Goal: Connect with others: Connect with others

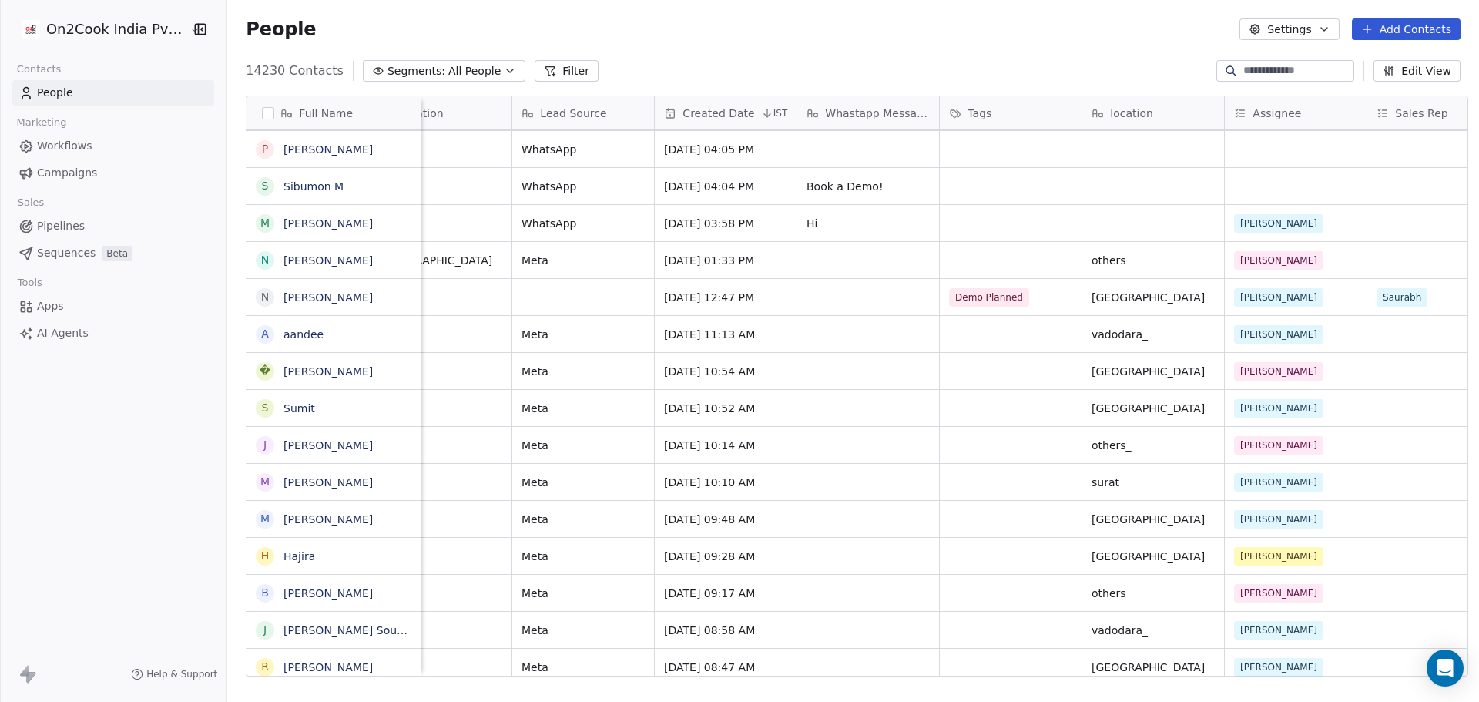
scroll to position [8, 821]
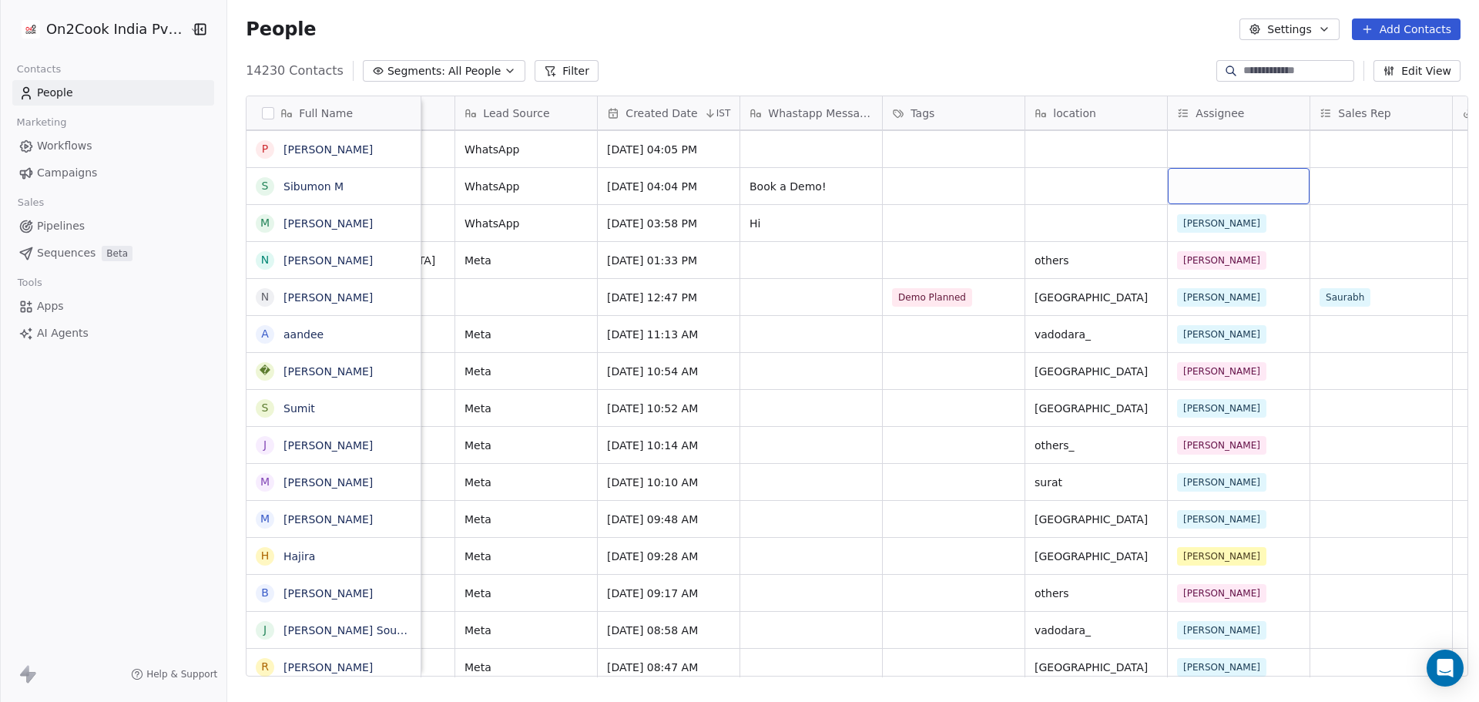
click at [1274, 170] on div "grid" at bounding box center [1239, 186] width 142 height 36
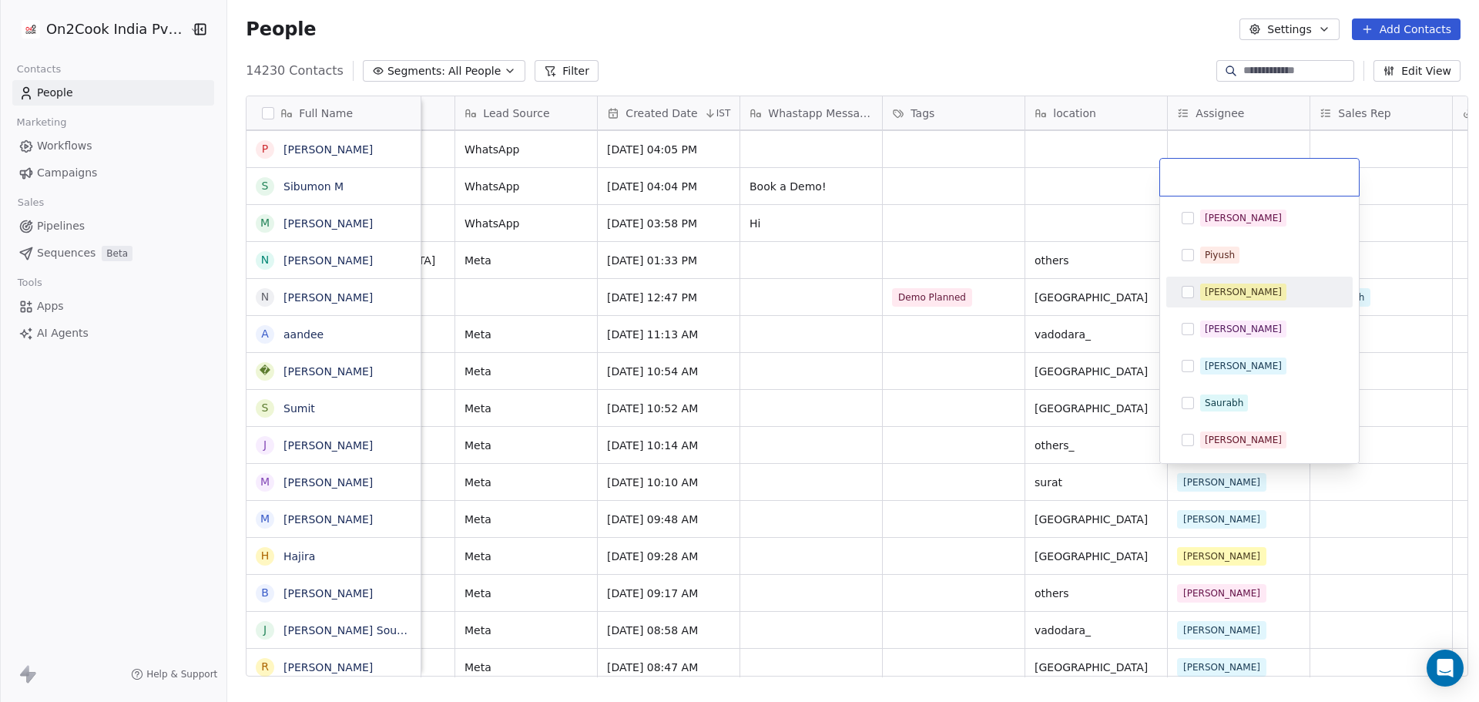
click at [1256, 279] on div "[PERSON_NAME]" at bounding box center [1260, 292] width 186 height 31
click at [1210, 129] on html "On2Cook India Pvt. Ltd. Contacts People Marketing Workflows Campaigns Sales Pip…" at bounding box center [739, 351] width 1479 height 702
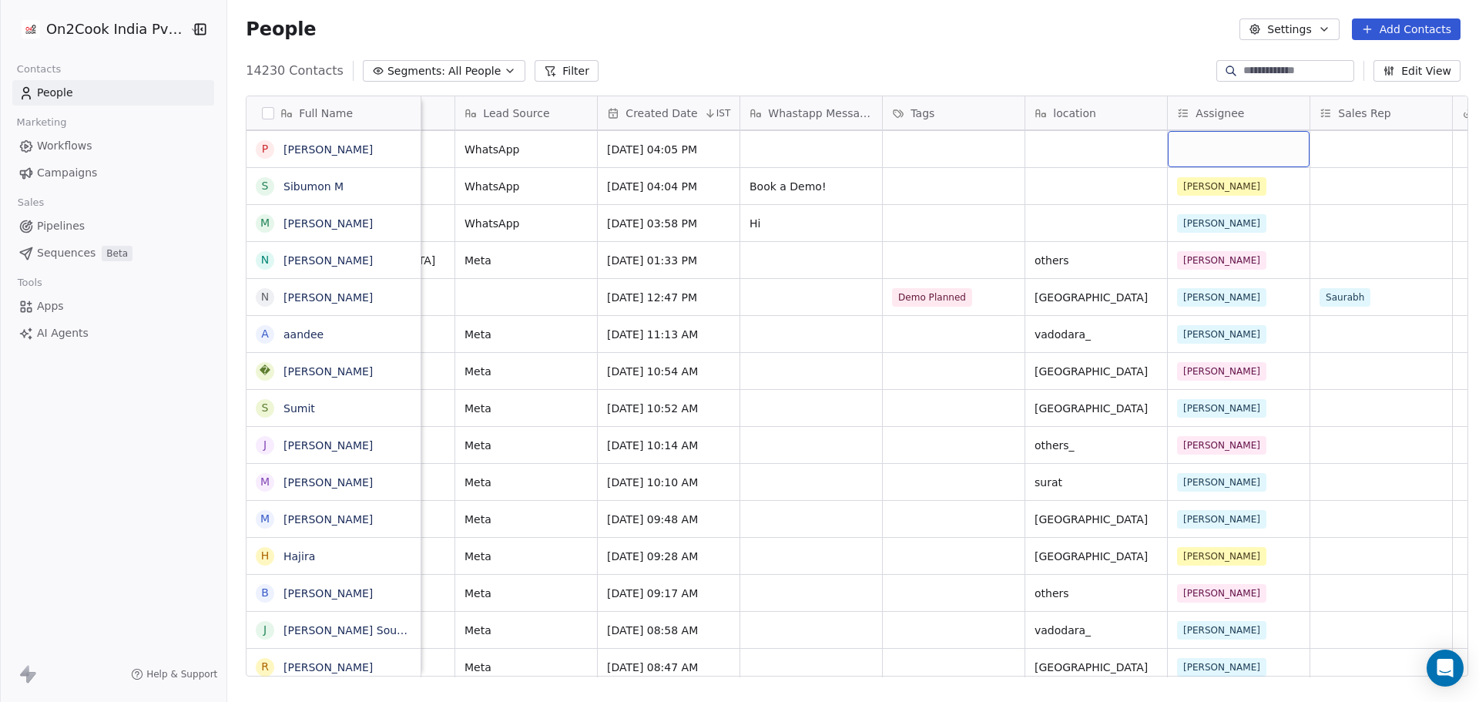
click at [1209, 131] on div "grid" at bounding box center [1239, 149] width 142 height 36
click at [1207, 136] on div "grid" at bounding box center [1239, 149] width 142 height 36
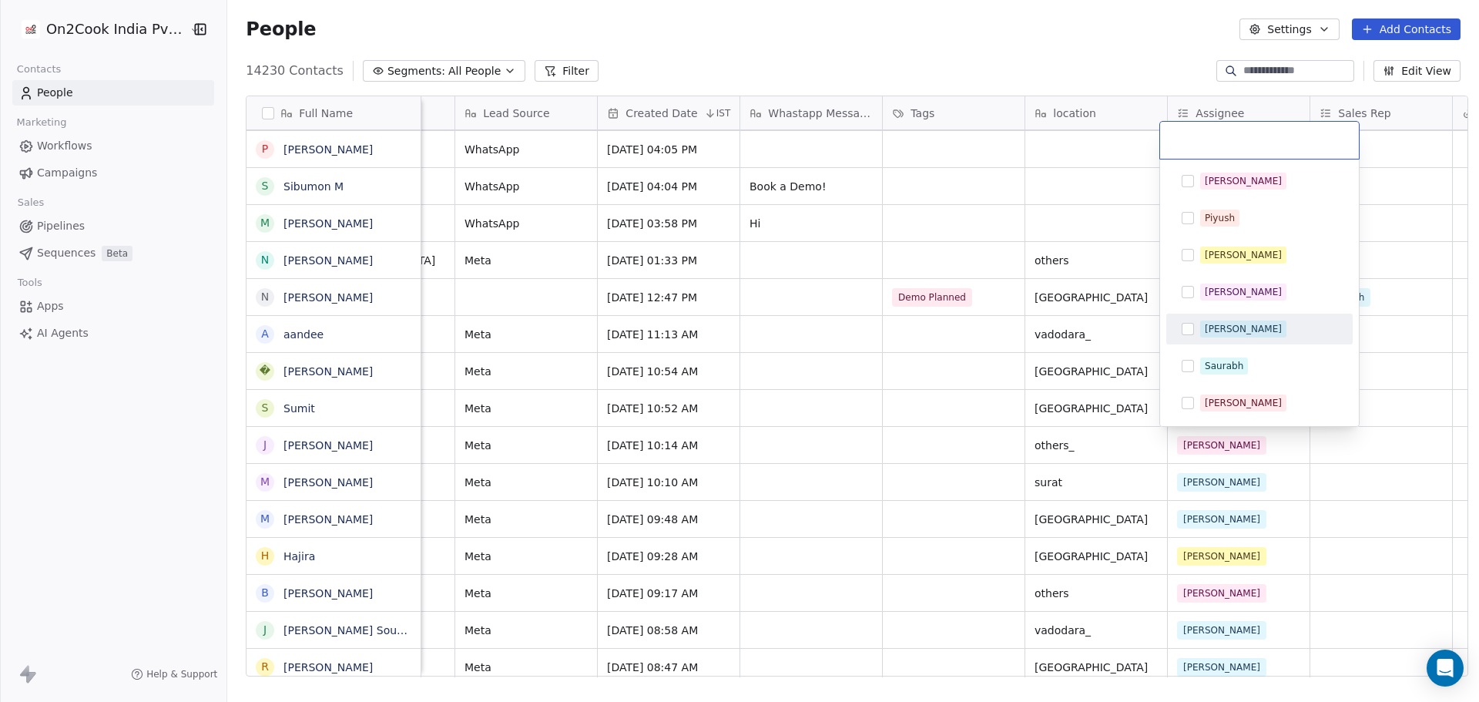
click at [1218, 334] on div "[PERSON_NAME]" at bounding box center [1243, 329] width 77 height 14
click at [1031, 194] on html "On2Cook India Pvt. Ltd. Contacts People Marketing Workflows Campaigns Sales Pip…" at bounding box center [739, 351] width 1479 height 702
